Goal: Transaction & Acquisition: Purchase product/service

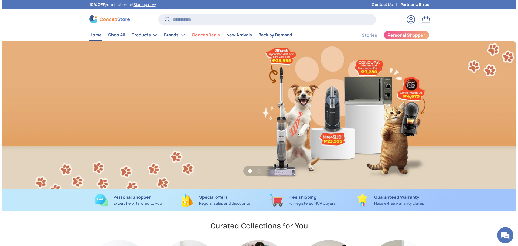
scroll to position [0, 514]
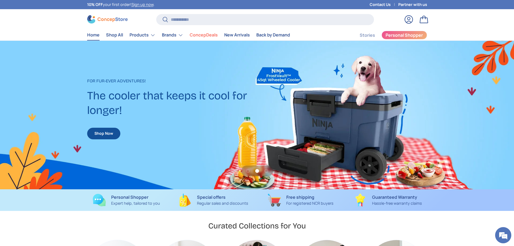
click at [273, 20] on input "Search" at bounding box center [264, 19] width 217 height 11
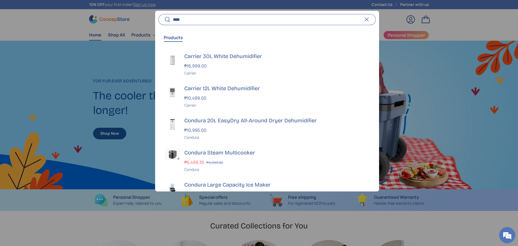
scroll to position [0, 518]
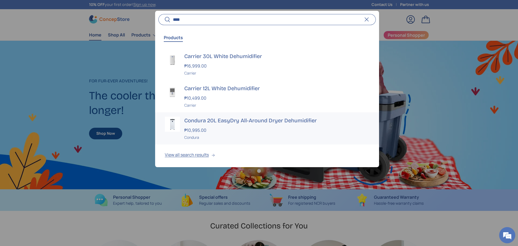
type input "****"
click at [291, 119] on h3 "Condura 20L EasyDry All-Around Dryer Dehumidifier" at bounding box center [276, 120] width 185 height 8
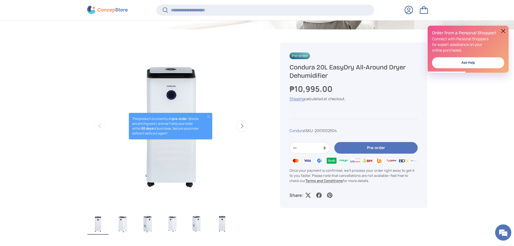
click at [503, 31] on button at bounding box center [503, 31] width 6 height 6
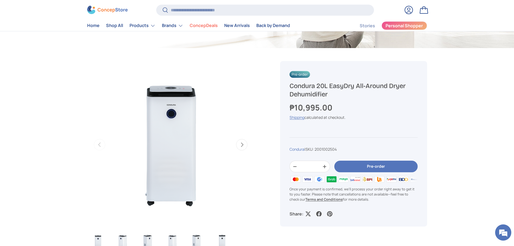
scroll to position [135, 0]
